Goal: Register for event/course

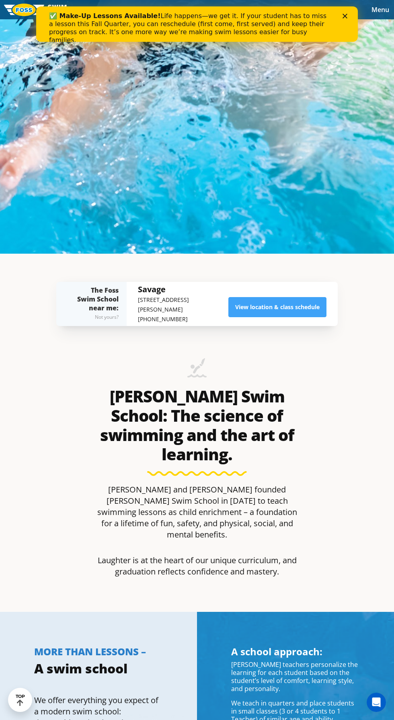
scroll to position [479, 0]
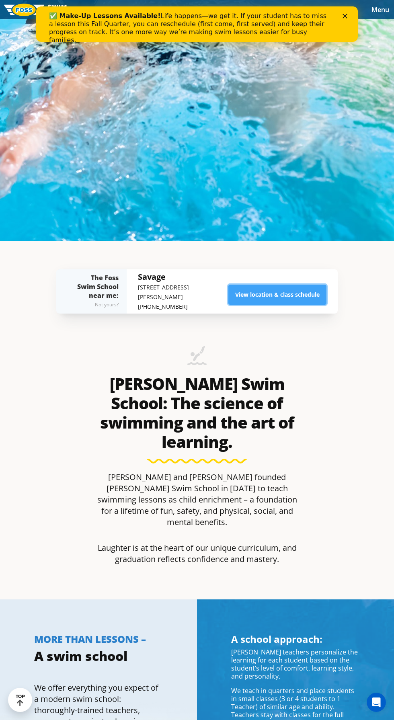
click at [315, 305] on link "View location & class schedule" at bounding box center [277, 295] width 98 height 20
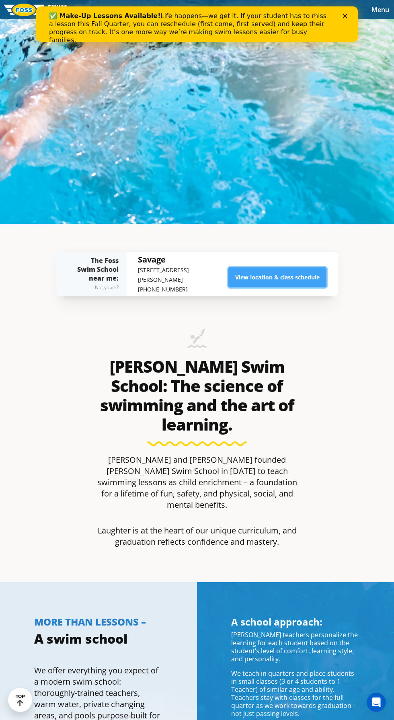
scroll to position [518, 0]
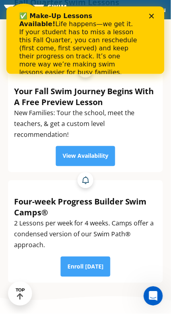
click at [152, 16] on polygon "Close" at bounding box center [151, 15] width 5 height 5
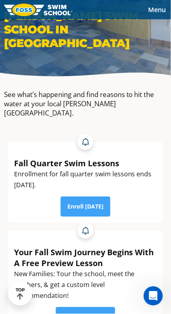
scroll to position [72, 0]
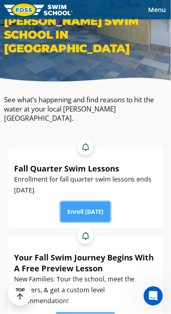
click at [96, 203] on link "Enroll [DATE]" at bounding box center [86, 212] width 50 height 20
